Goal: Task Accomplishment & Management: Manage account settings

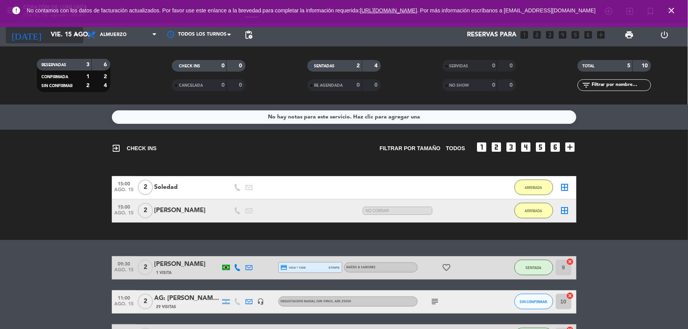
click at [47, 39] on input "vie. 15 ago." at bounding box center [88, 34] width 82 height 15
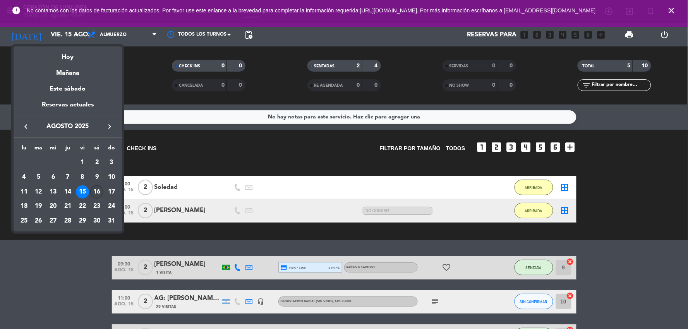
click at [96, 188] on div "16" at bounding box center [96, 191] width 13 height 13
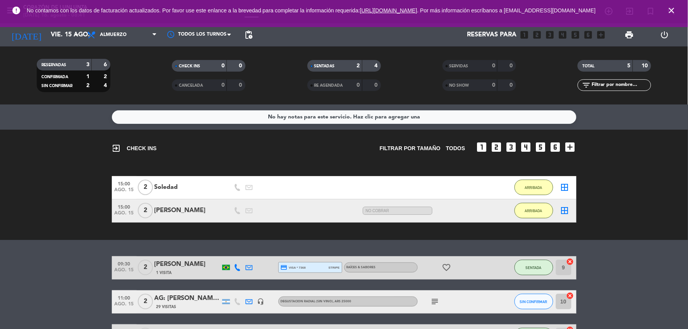
type input "sáb. 16 ago."
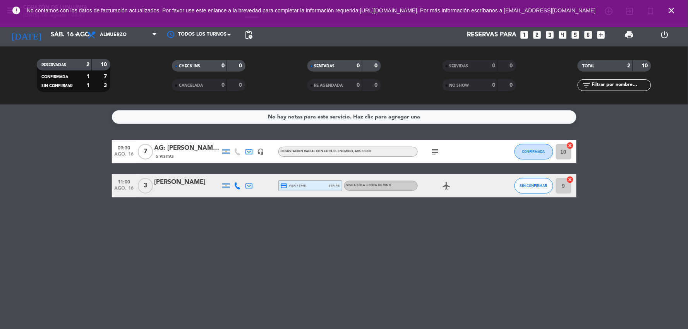
click at [243, 37] on span "pending_actions" at bounding box center [248, 34] width 15 height 15
click at [256, 30] on span "pending_actions" at bounding box center [248, 34] width 15 height 15
click at [237, 36] on div at bounding box center [199, 34] width 77 height 17
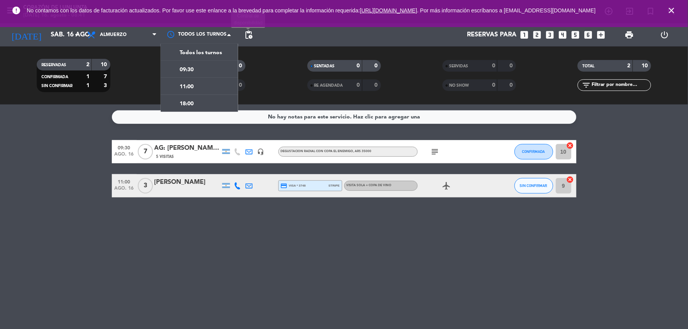
click at [252, 36] on span "pending_actions" at bounding box center [248, 34] width 9 height 9
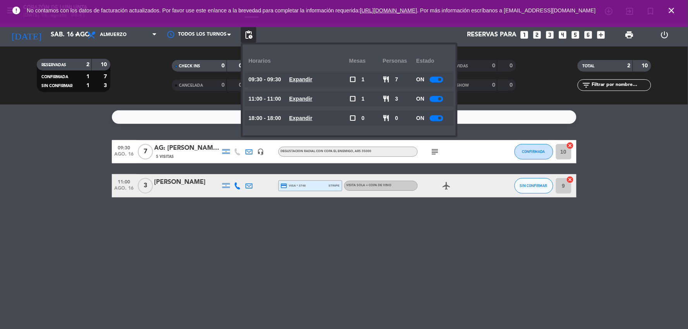
click at [432, 101] on div at bounding box center [437, 99] width 14 height 6
click at [447, 187] on icon "airplanemode_active" at bounding box center [446, 185] width 9 height 9
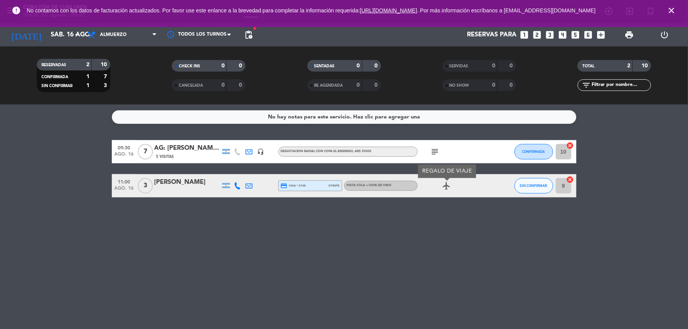
click at [447, 187] on icon "airplanemode_active" at bounding box center [446, 185] width 9 height 9
click at [674, 12] on icon "close" at bounding box center [671, 10] width 9 height 9
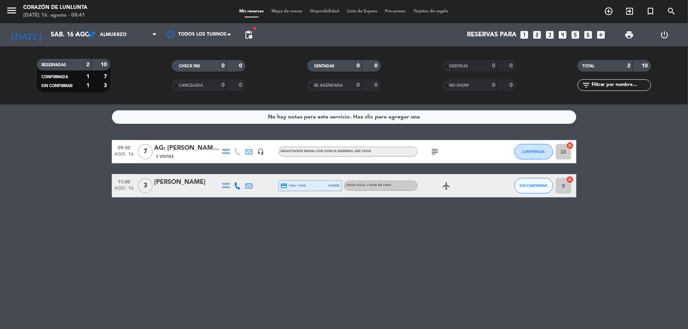
click at [435, 154] on icon "subject" at bounding box center [434, 151] width 9 height 9
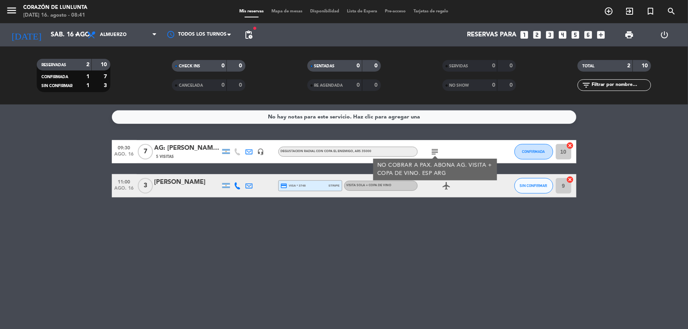
click at [435, 154] on icon "subject" at bounding box center [434, 151] width 9 height 9
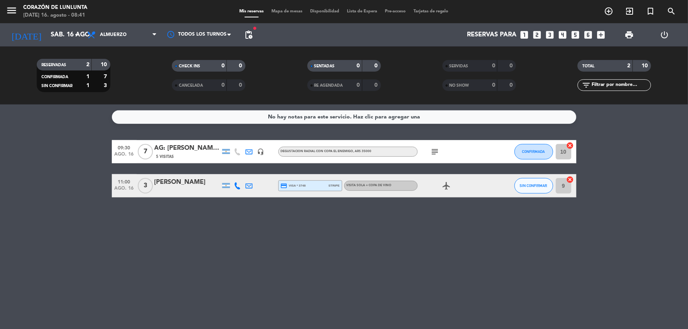
click at [328, 10] on span "Disponibilidad" at bounding box center [324, 11] width 37 height 4
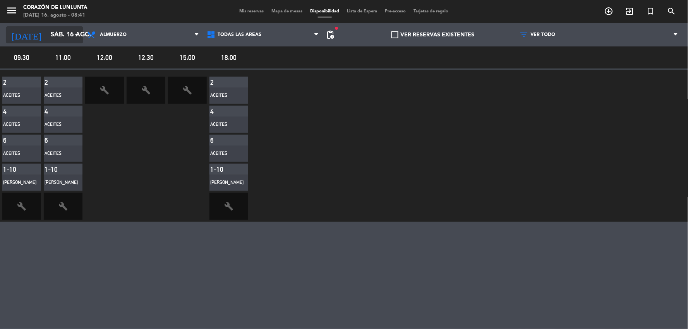
click at [49, 29] on input "sáb. 16 ago." at bounding box center [88, 34] width 82 height 15
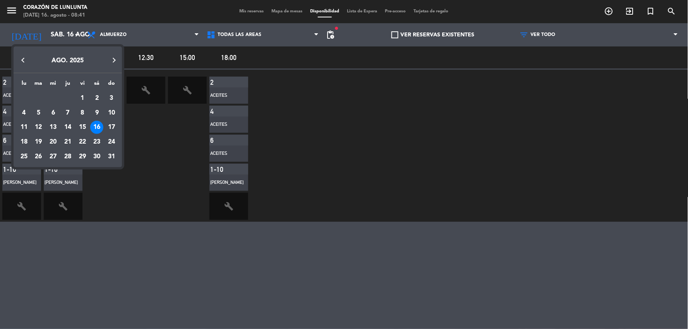
click at [101, 125] on div "16" at bounding box center [96, 127] width 13 height 13
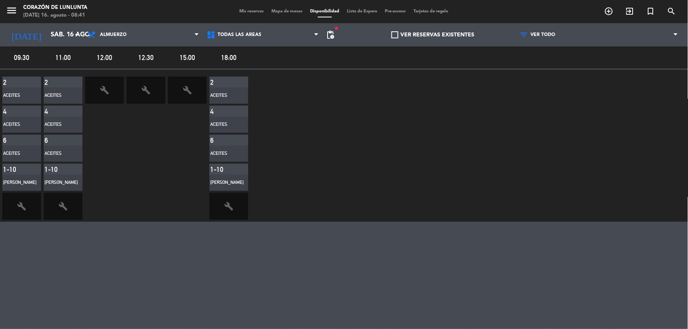
click at [252, 10] on span "Mis reservas" at bounding box center [251, 11] width 32 height 4
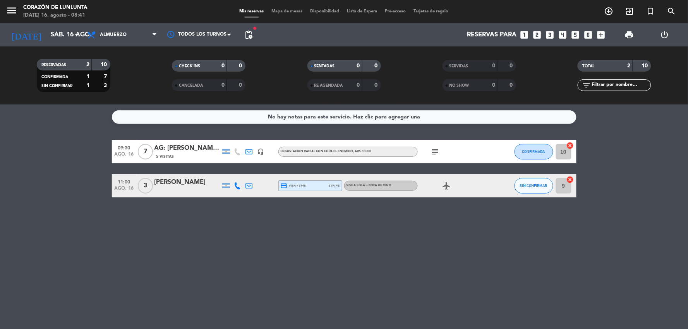
click at [254, 38] on span "pending_actions" at bounding box center [248, 34] width 15 height 15
click at [249, 33] on span "pending_actions" at bounding box center [248, 34] width 9 height 9
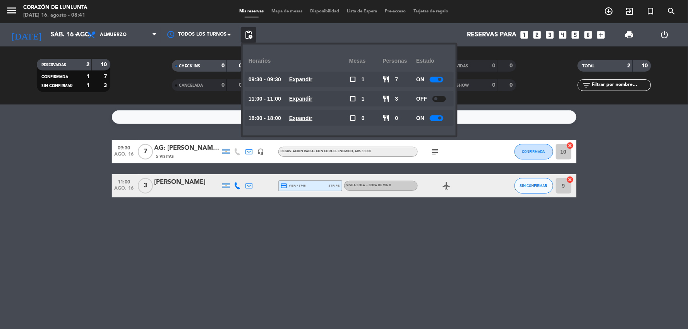
click at [432, 79] on div at bounding box center [437, 80] width 14 height 6
click at [634, 185] on bookings-row "09:30 [DATE] 7 AG: [PERSON_NAME] x7 / BUS VITIVINICOLA 5 Visitas headset_mic DE…" at bounding box center [344, 168] width 688 height 57
